Goal: Transaction & Acquisition: Purchase product/service

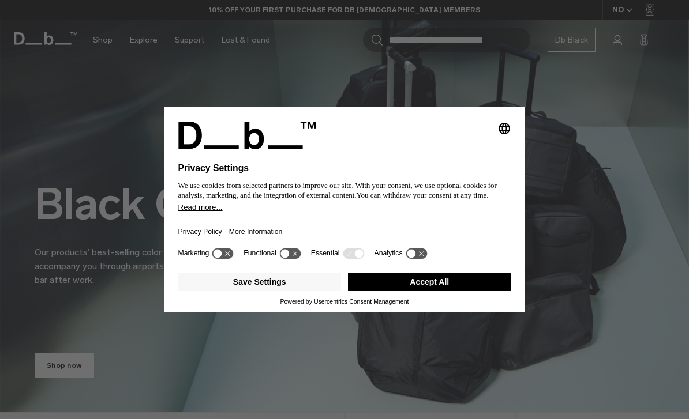
click at [470, 291] on button "Accept All" at bounding box center [429, 282] width 163 height 18
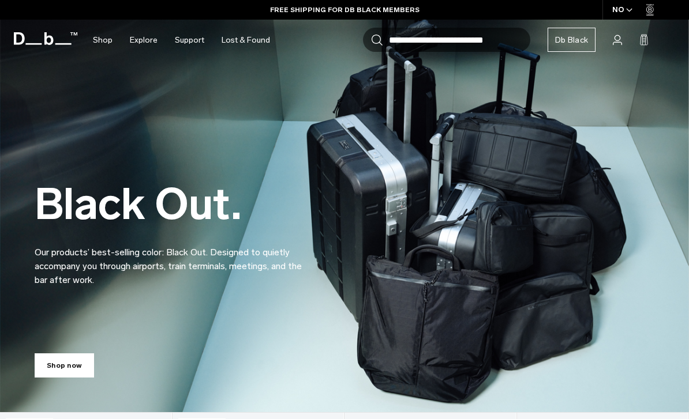
click at [59, 363] on link "Shop now" at bounding box center [64, 366] width 59 height 24
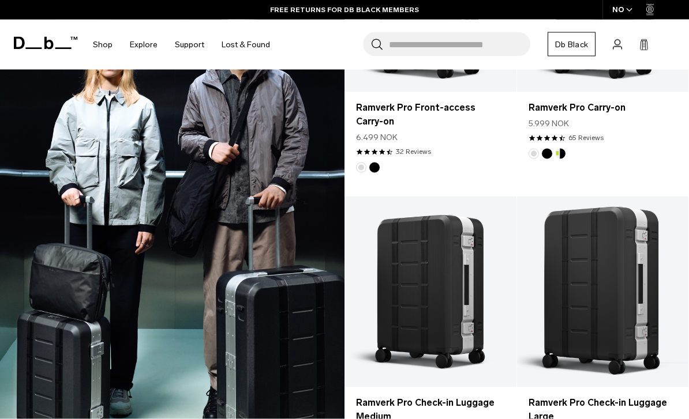
scroll to position [1500, 0]
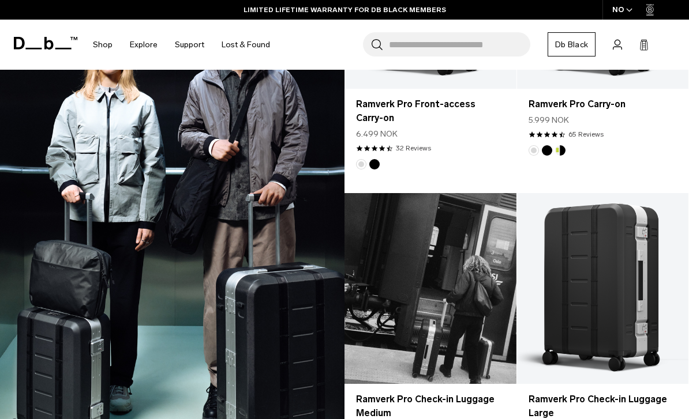
click at [478, 284] on link "Ramverk Pro Check-in Luggage Medium" at bounding box center [430, 288] width 172 height 191
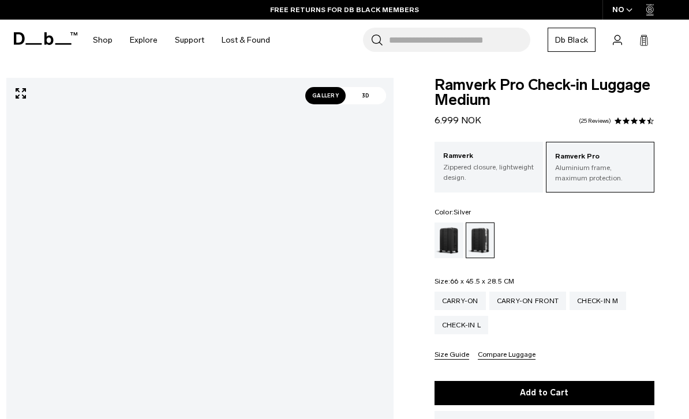
click at [324, 96] on span "Gallery" at bounding box center [325, 95] width 40 height 17
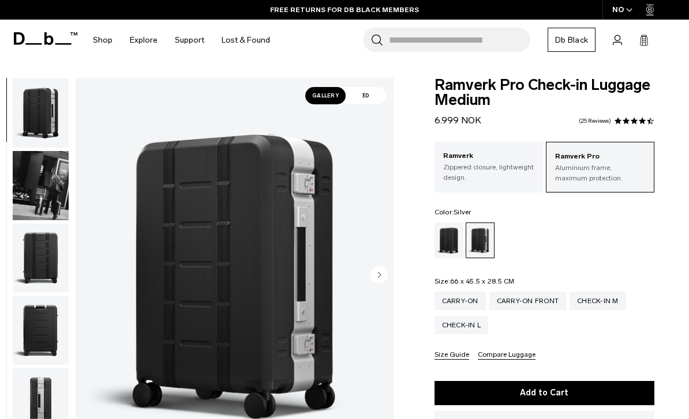
click at [32, 192] on img "button" at bounding box center [41, 185] width 56 height 69
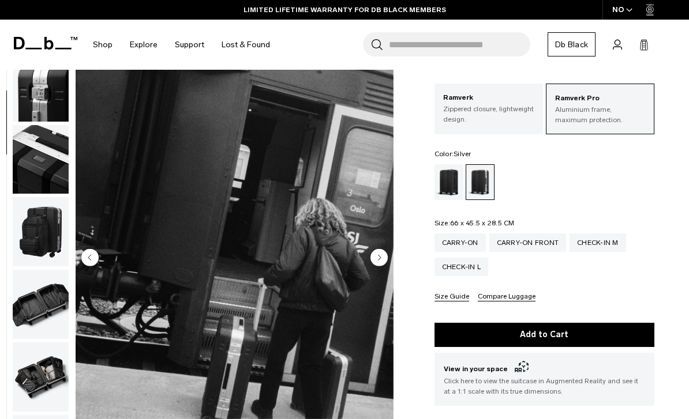
scroll to position [386, 0]
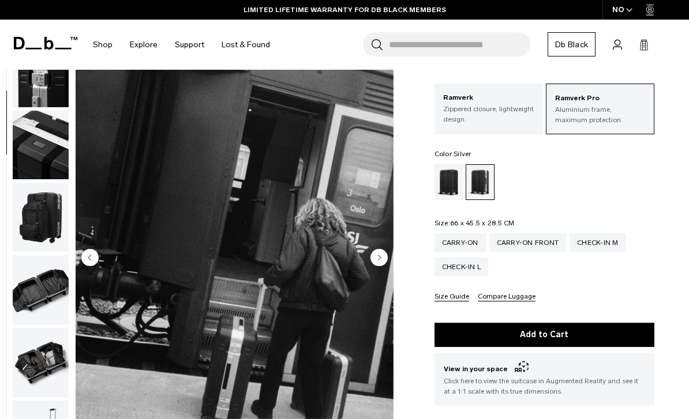
click at [29, 299] on img "button" at bounding box center [41, 290] width 56 height 69
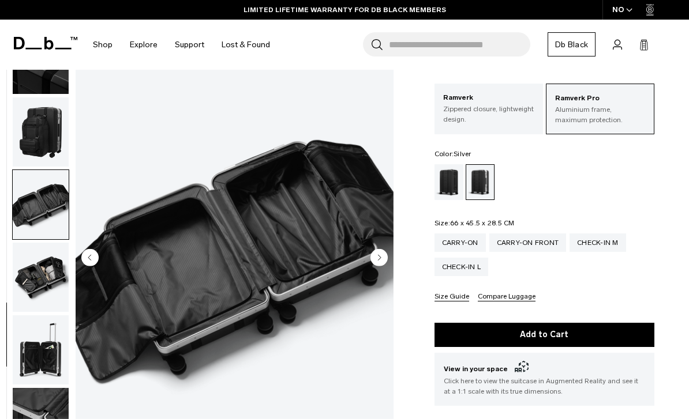
scroll to position [482, 0]
click at [34, 359] on img "button" at bounding box center [41, 350] width 56 height 69
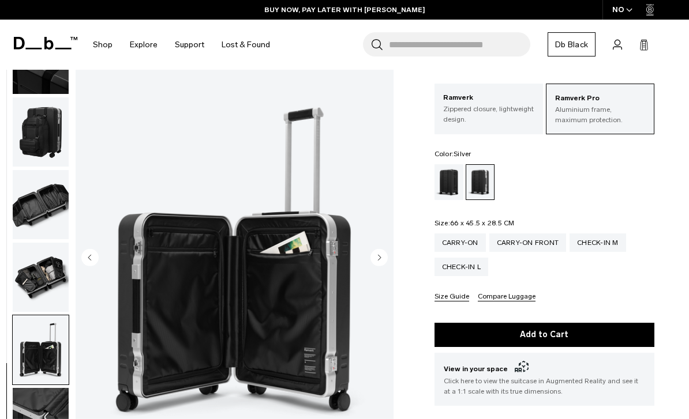
click at [28, 281] on img "button" at bounding box center [41, 277] width 56 height 69
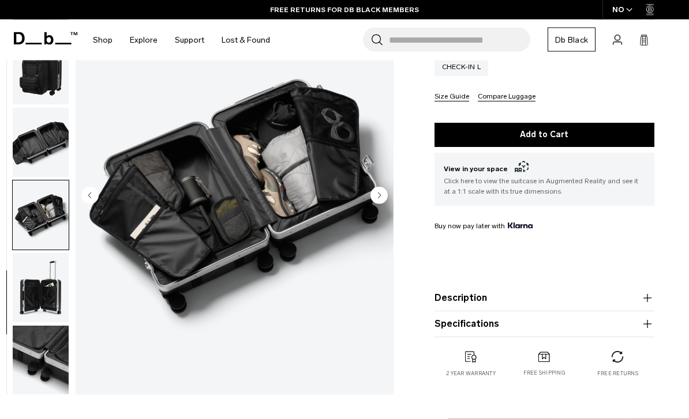
scroll to position [250, 0]
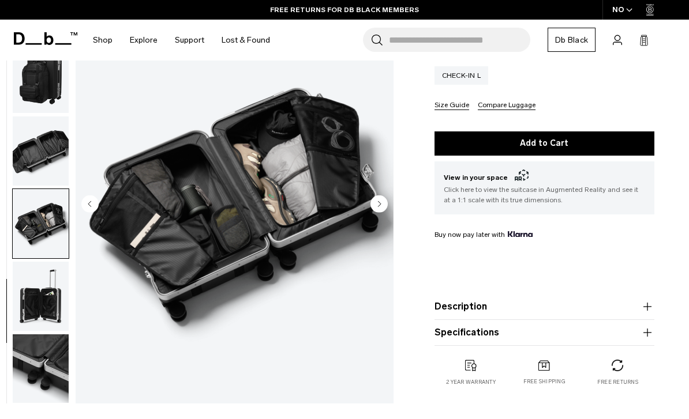
click at [582, 301] on button "Description" at bounding box center [544, 307] width 220 height 14
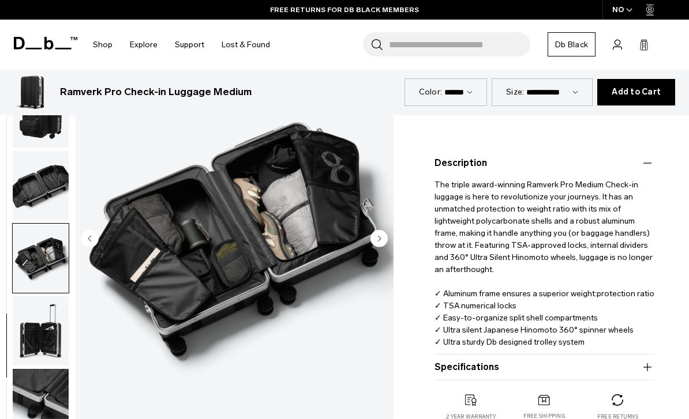
scroll to position [399, 0]
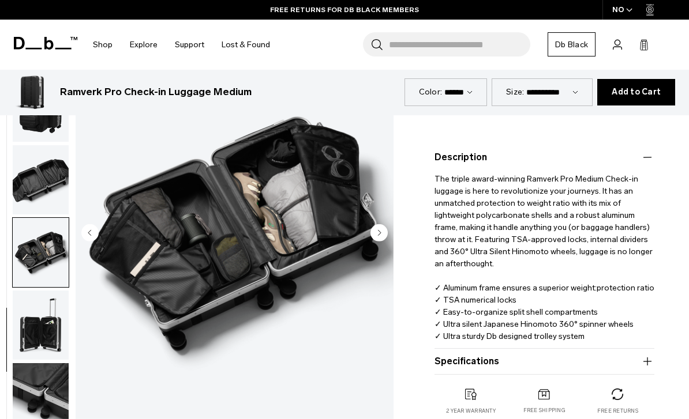
click at [576, 357] on button "Specifications" at bounding box center [544, 362] width 220 height 14
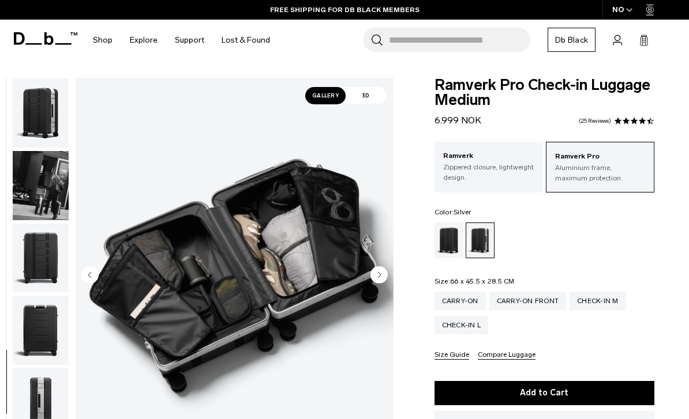
scroll to position [0, 0]
